Goal: Information Seeking & Learning: Find specific fact

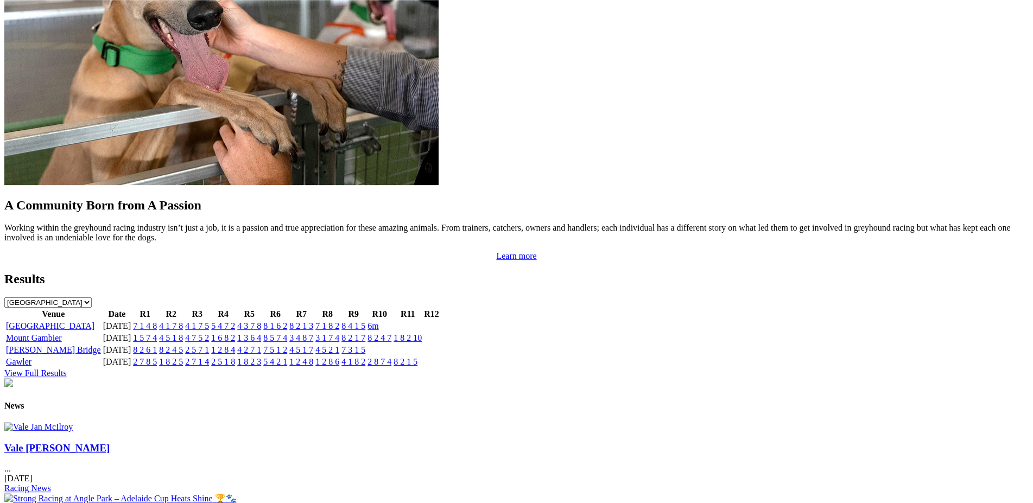
scroll to position [954, 0]
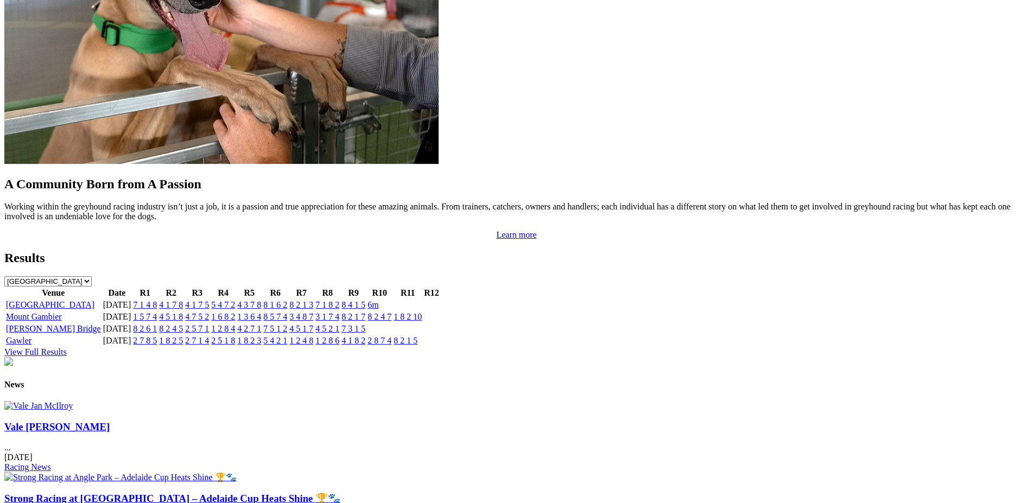
click at [67, 347] on link "View Full Results" at bounding box center [35, 351] width 62 height 9
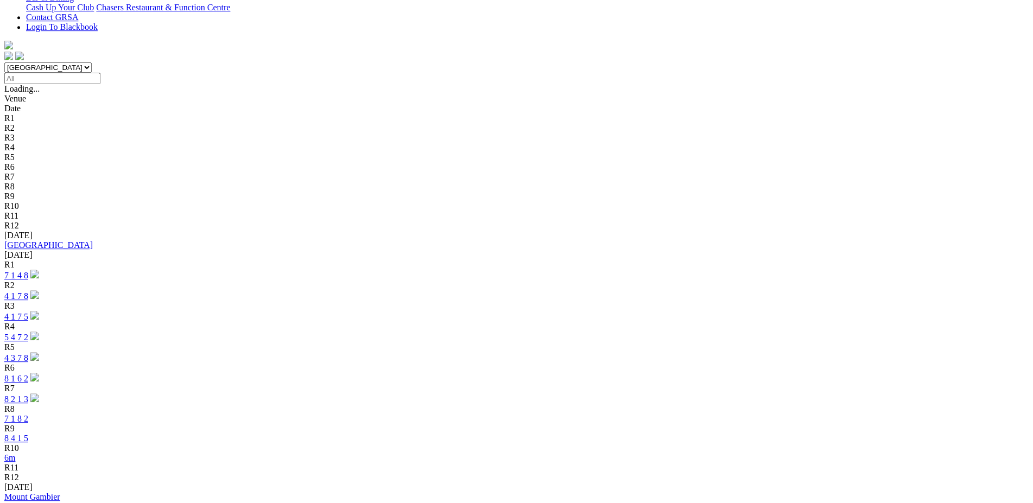
scroll to position [290, 0]
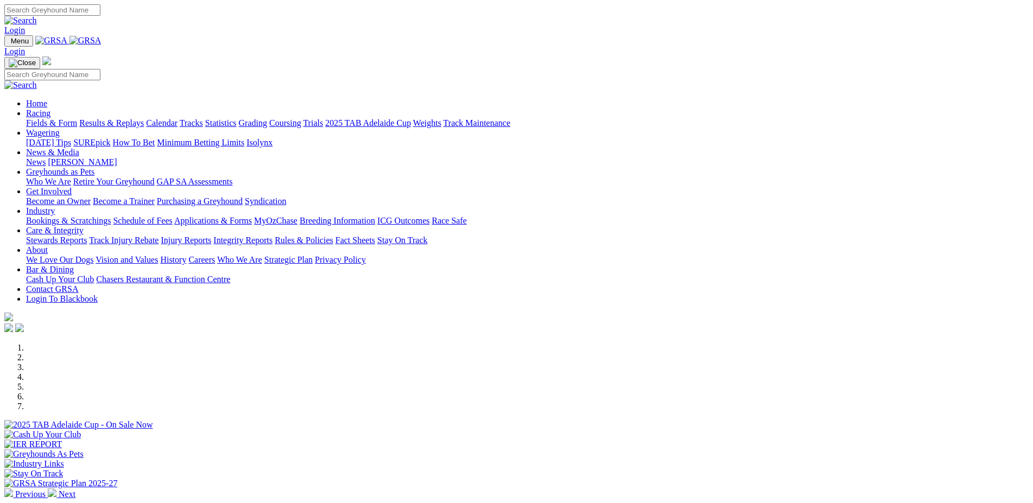
scroll to position [953, 0]
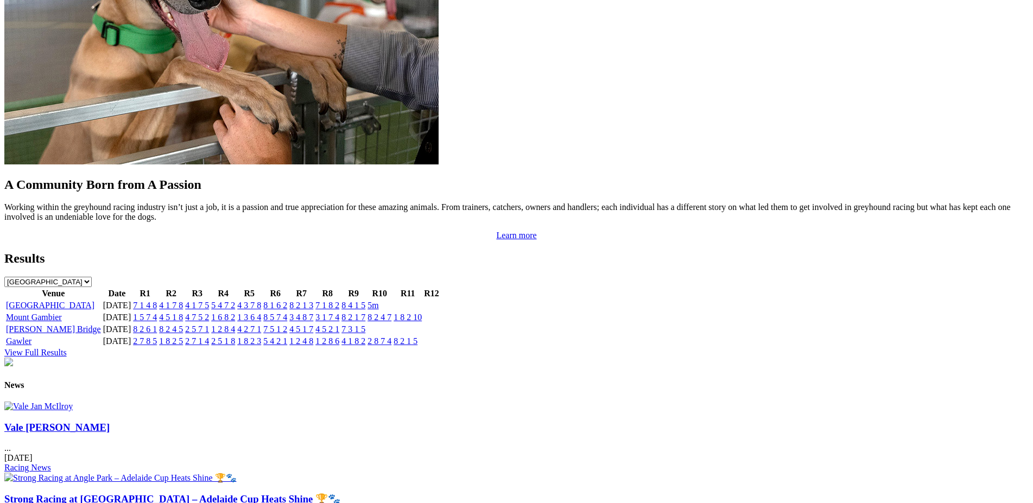
click at [67, 348] on link "View Full Results" at bounding box center [35, 352] width 62 height 9
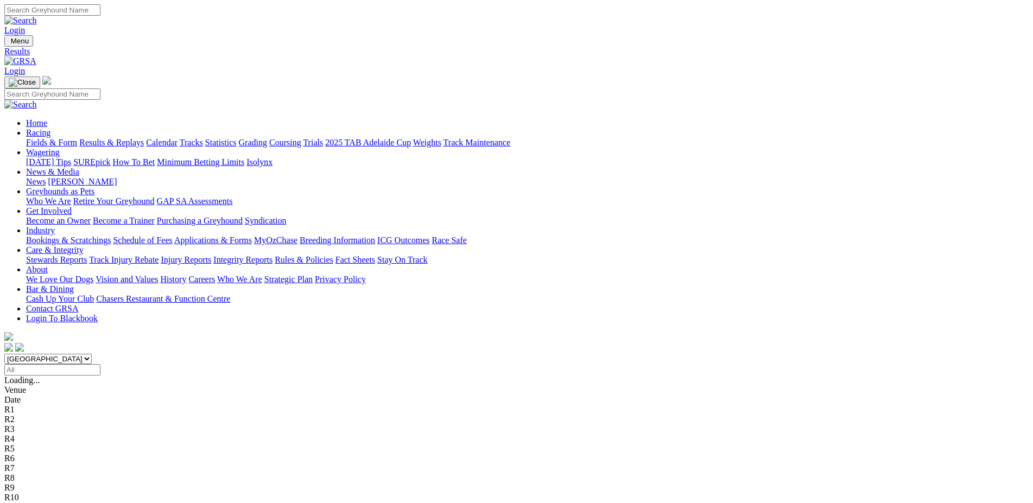
click at [100, 364] on input "Select date" at bounding box center [52, 369] width 96 height 11
type input "[DATE]"
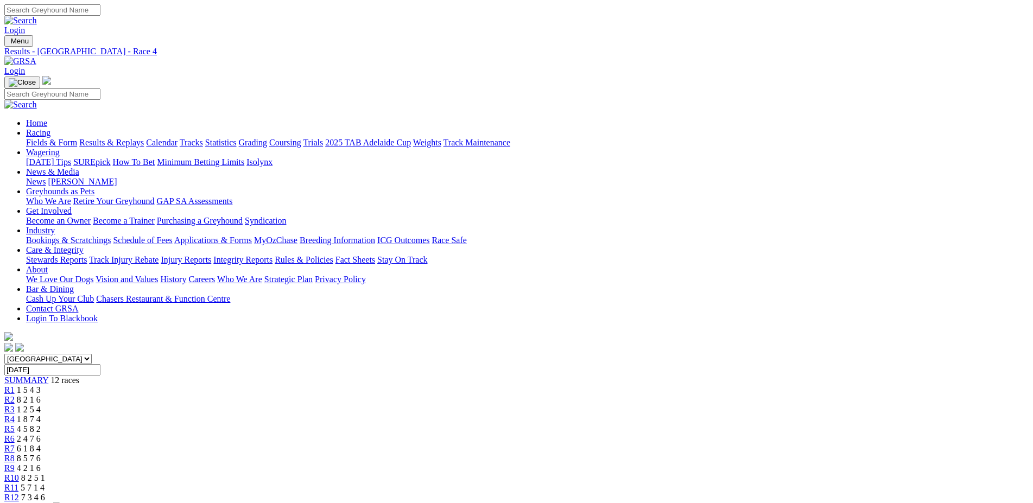
click at [15, 425] on span "R5" at bounding box center [9, 429] width 10 height 9
click at [15, 434] on link "R6" at bounding box center [9, 438] width 10 height 9
click at [15, 444] on span "R7" at bounding box center [9, 448] width 10 height 9
click at [15, 454] on span "R8" at bounding box center [9, 458] width 10 height 9
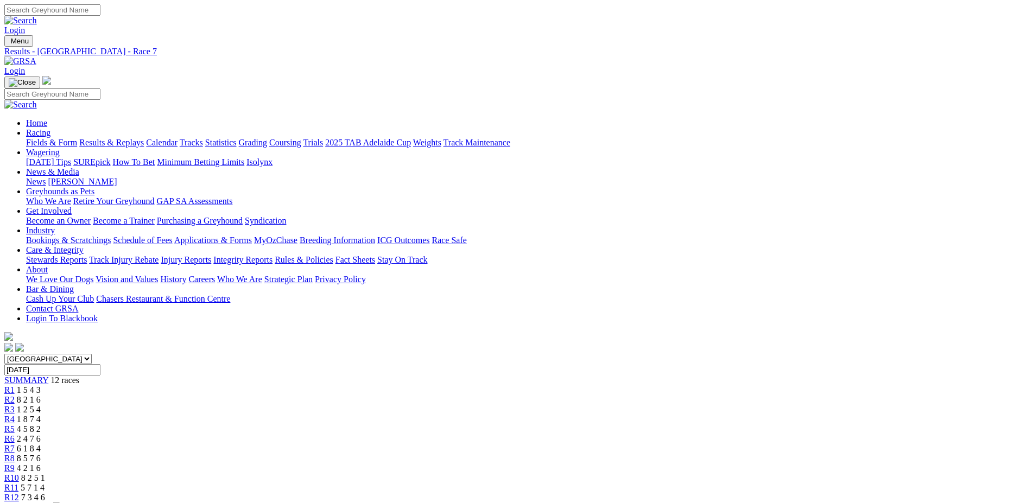
click at [15, 454] on span "R8" at bounding box center [9, 458] width 10 height 9
